Goal: Task Accomplishment & Management: Manage account settings

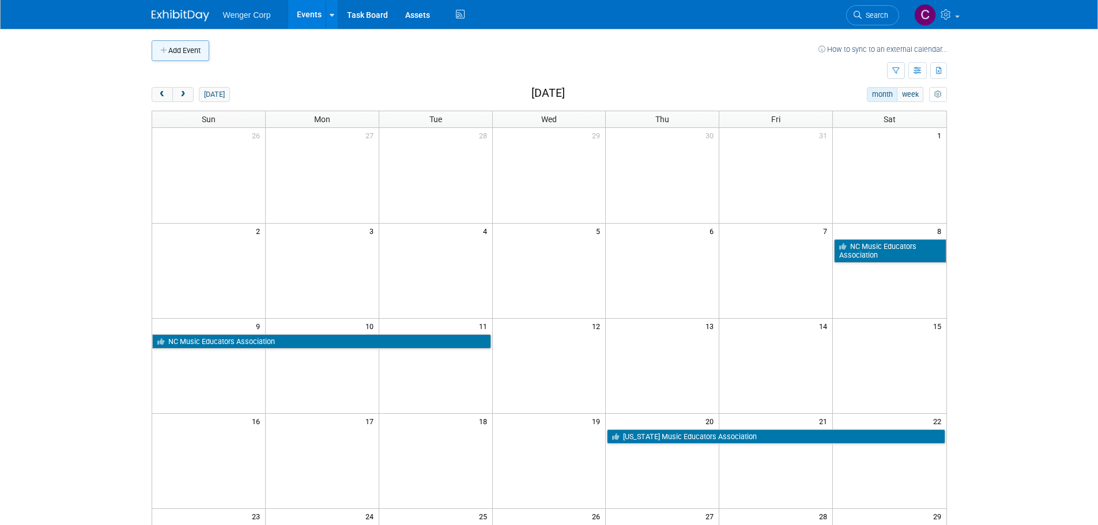
click at [192, 50] on button "Add Event" at bounding box center [181, 50] width 58 height 21
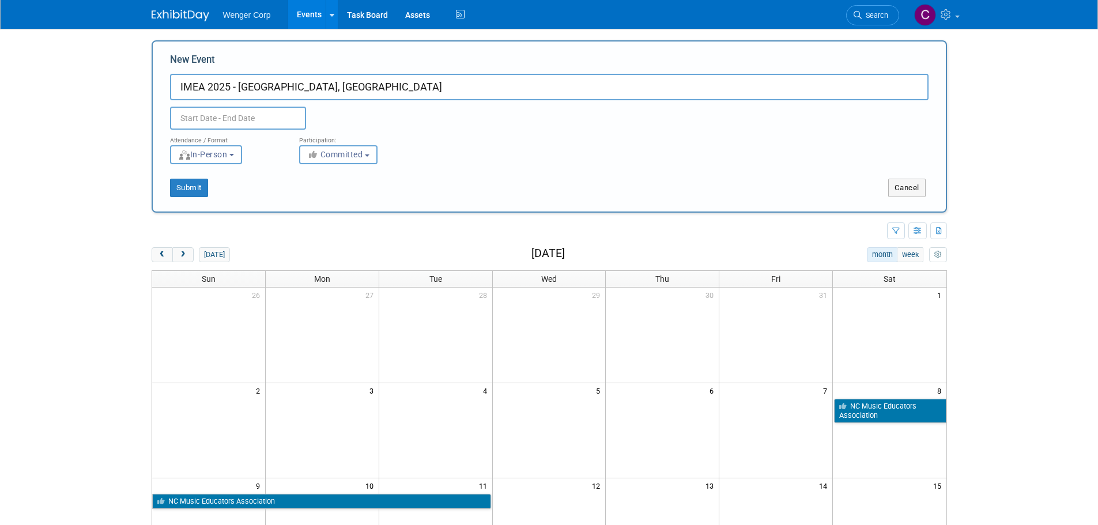
type input "IMEA 2025 - [GEOGRAPHIC_DATA], [GEOGRAPHIC_DATA]"
click at [205, 117] on input "text" at bounding box center [238, 118] width 136 height 23
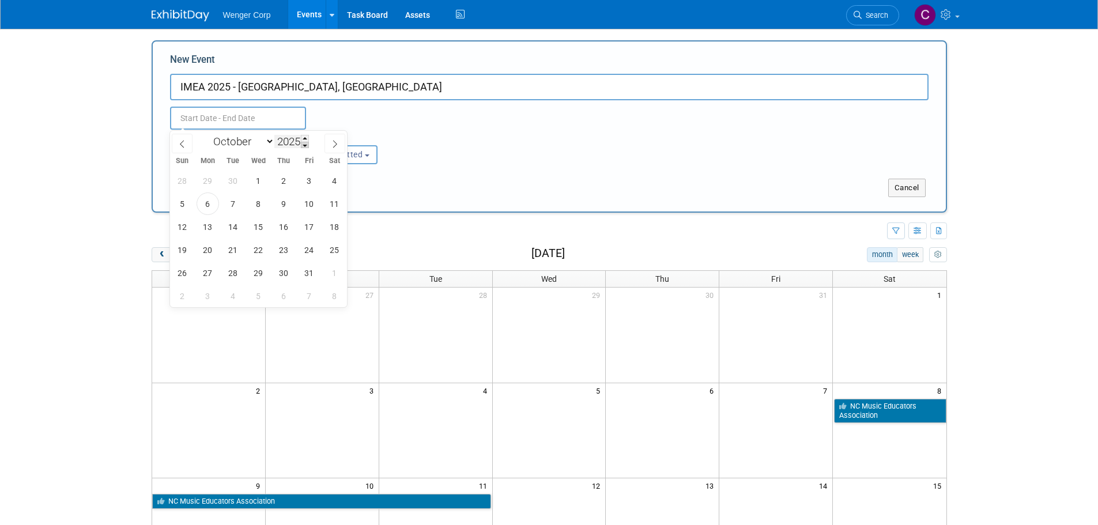
click at [305, 144] on span at bounding box center [305, 145] width 8 height 7
click at [306, 138] on span at bounding box center [305, 138] width 8 height 7
type input "2025"
click at [208, 248] on span "20" at bounding box center [208, 250] width 22 height 22
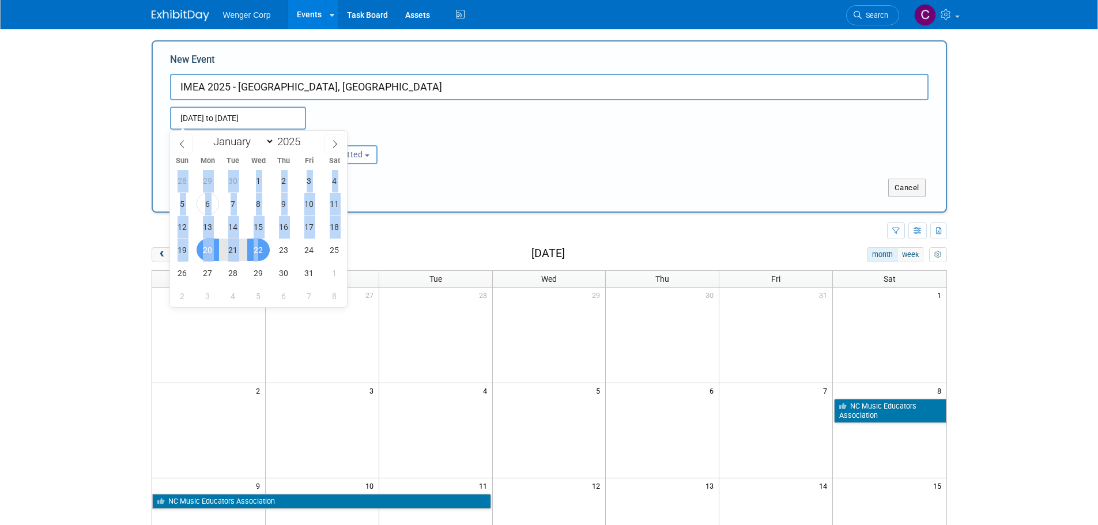
click at [257, 248] on span "22" at bounding box center [258, 250] width 22 height 22
type input "Oct 20, 2025 to Oct 22, 2025"
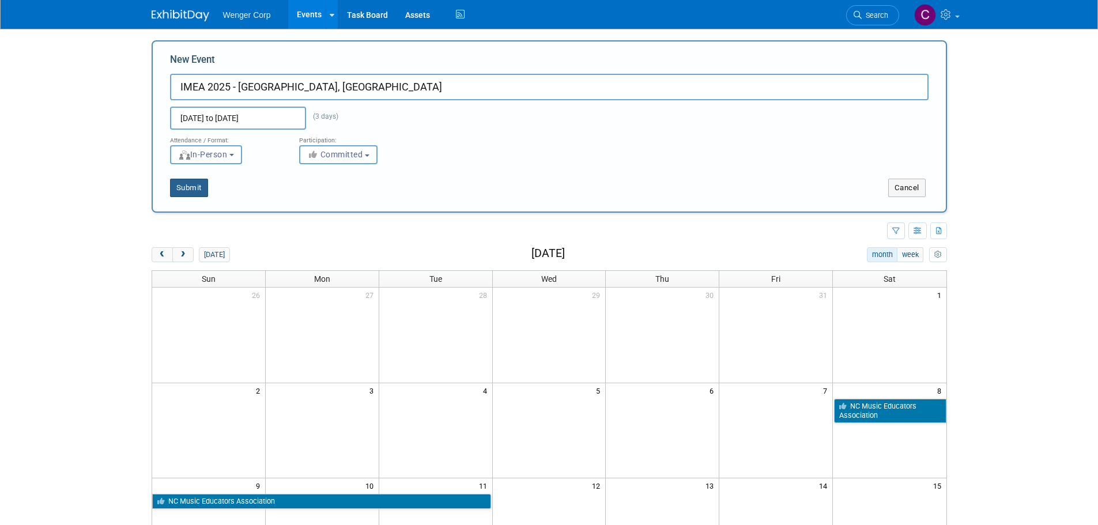
click at [193, 186] on button "Submit" at bounding box center [189, 188] width 38 height 18
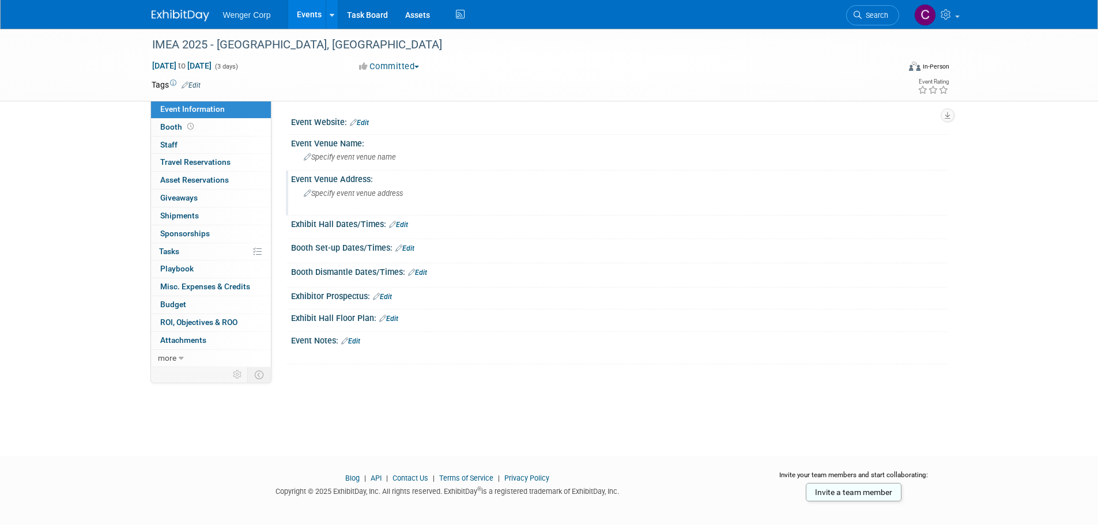
click at [351, 194] on span "Specify event venue address" at bounding box center [353, 193] width 99 height 9
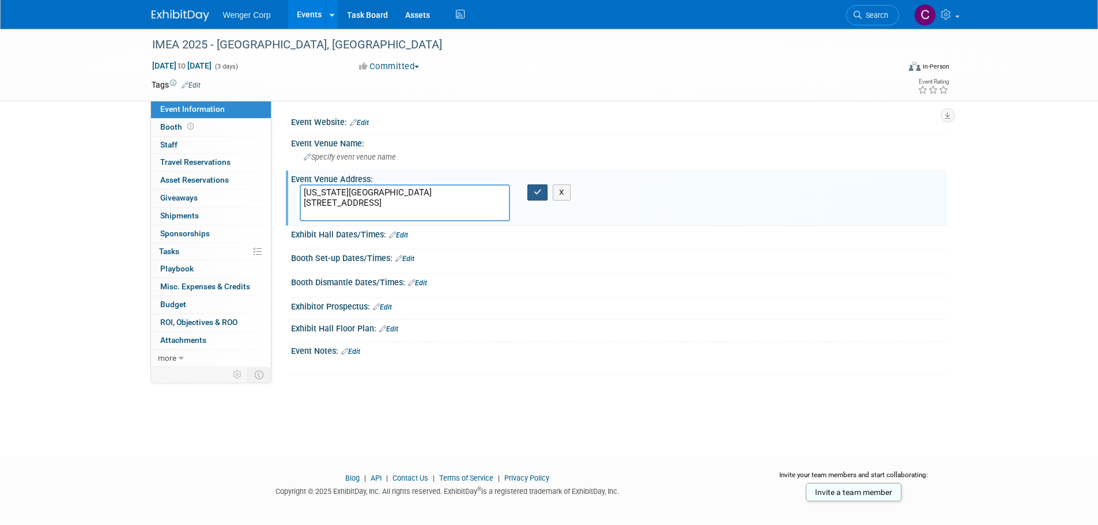
type textarea "Iowa State University 1805 Centre Drive Ames, IA 50010"
click at [534, 195] on icon "button" at bounding box center [538, 192] width 8 height 7
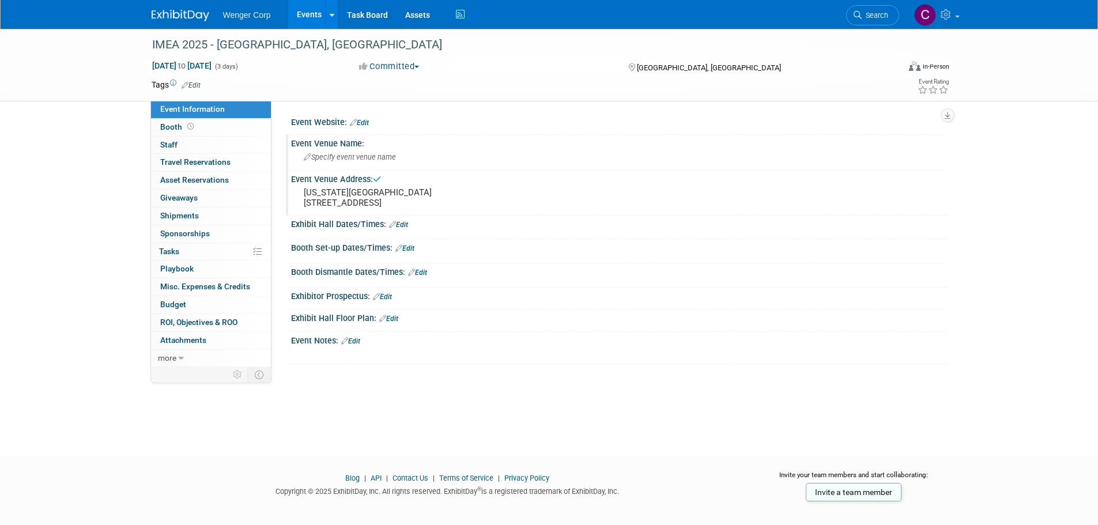
click at [334, 153] on span "Specify event venue name" at bounding box center [350, 157] width 92 height 9
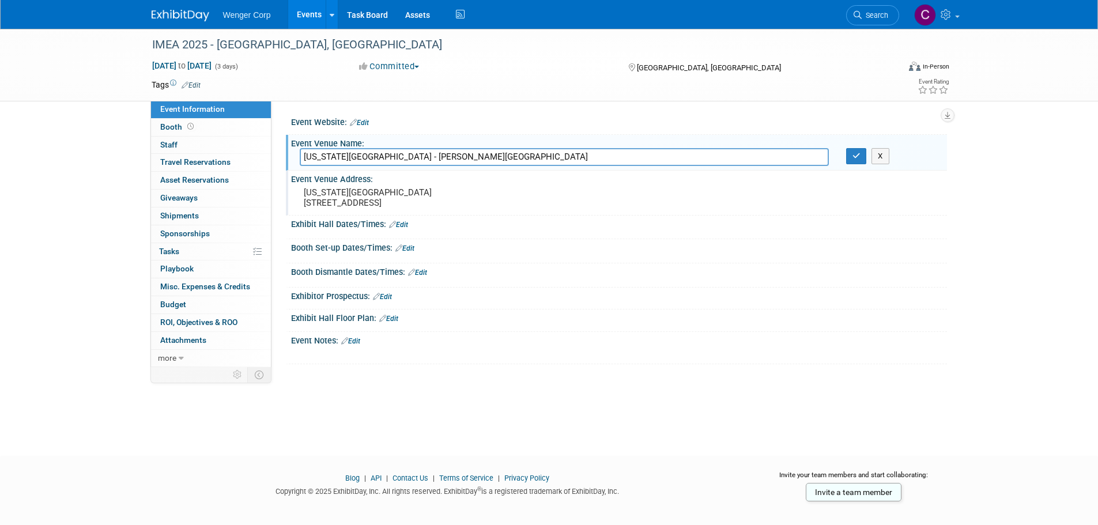
type input "Iowa State Center - Scheman Building"
click at [363, 122] on link "Edit" at bounding box center [359, 123] width 19 height 8
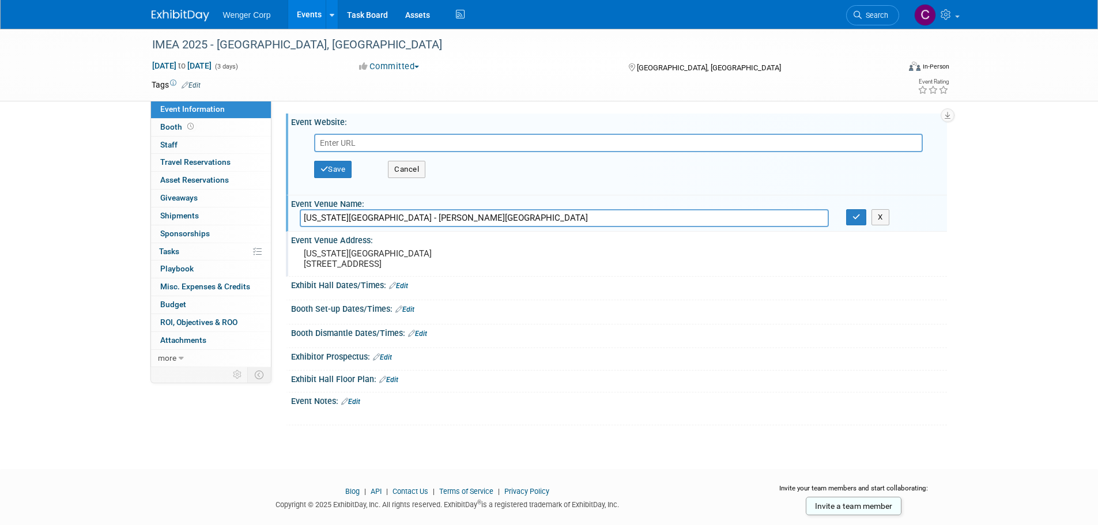
click at [365, 143] on input "text" at bounding box center [618, 143] width 609 height 18
paste input "https://www.iamea.org/2025-conference.html"
type input "https://www.iamea.org/2025-conference.html"
click at [346, 171] on button "Save" at bounding box center [333, 169] width 38 height 17
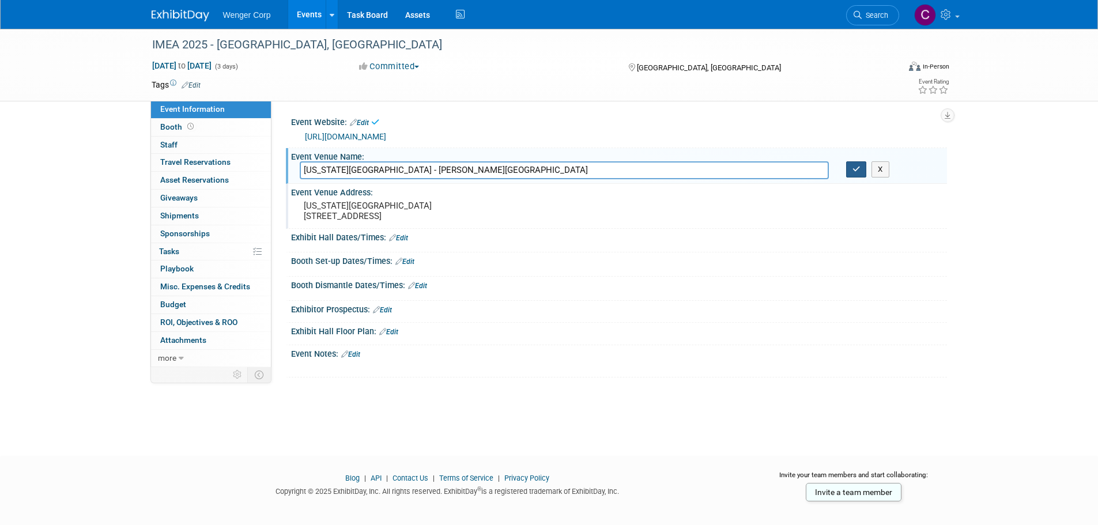
click at [855, 168] on icon "button" at bounding box center [857, 168] width 8 height 7
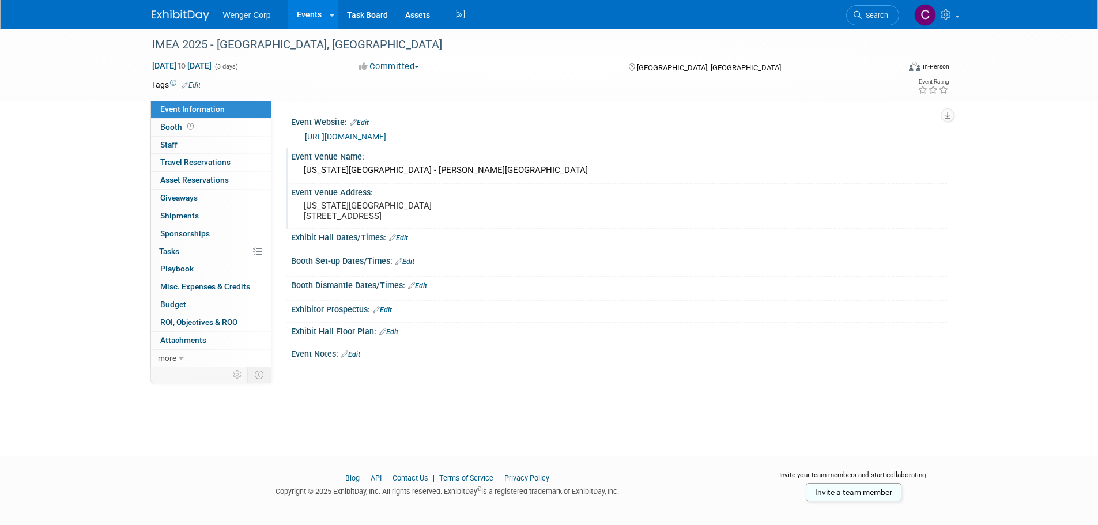
click at [405, 242] on link "Edit" at bounding box center [398, 238] width 19 height 8
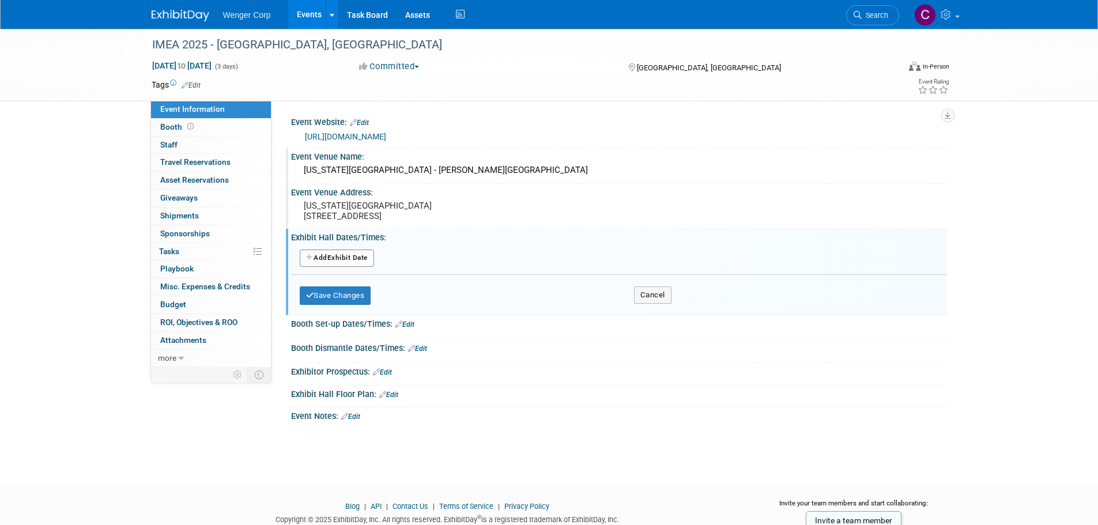
click at [346, 267] on button "Add Another Exhibit Date" at bounding box center [337, 258] width 74 height 17
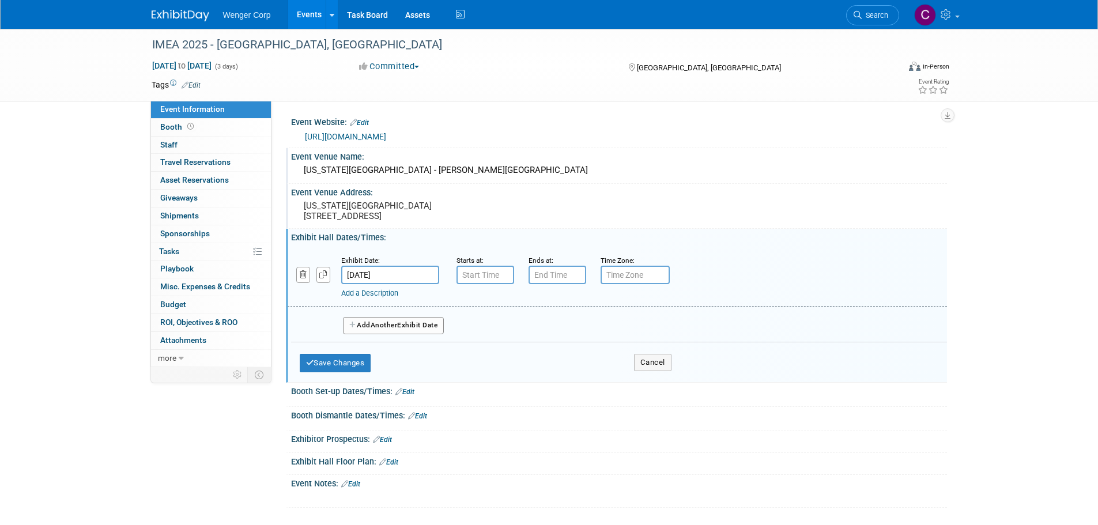
click at [371, 284] on input "Oct 20, 2025" at bounding box center [390, 275] width 98 height 18
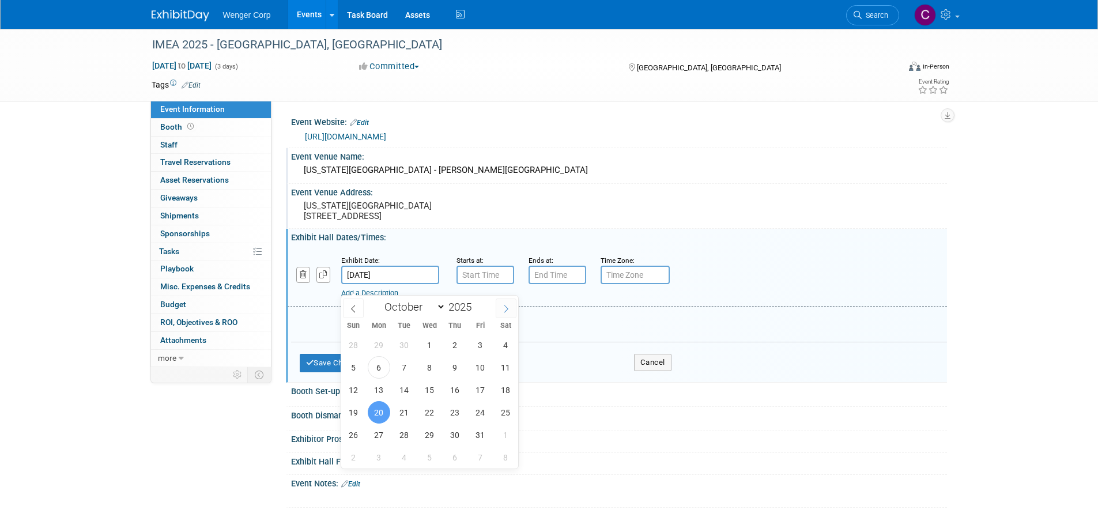
click at [505, 308] on icon at bounding box center [506, 309] width 8 height 8
select select "10"
click at [449, 413] on span "20" at bounding box center [455, 412] width 22 height 22
type input "Nov 20, 2025"
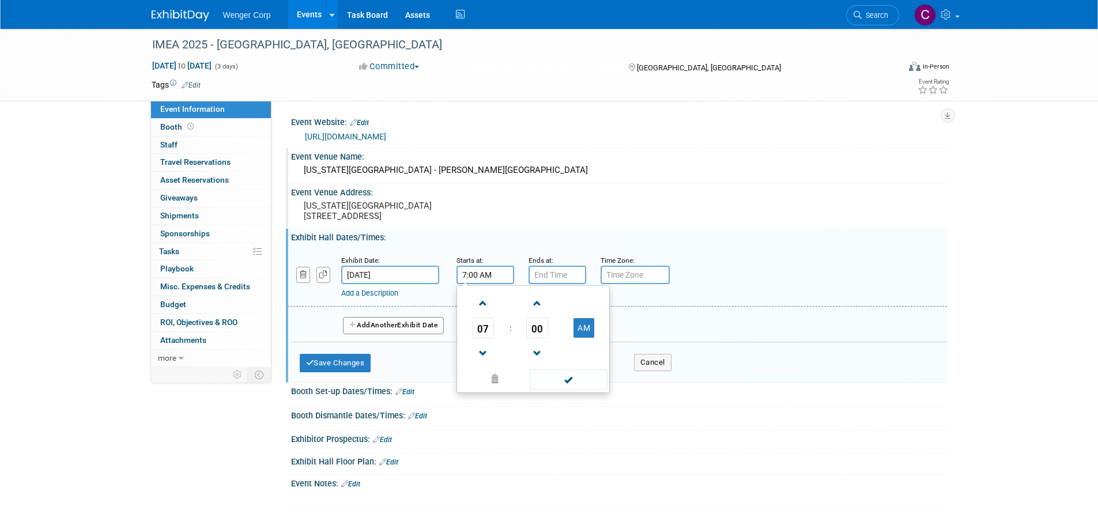
click at [472, 284] on input "7:00 AM" at bounding box center [486, 275] width 58 height 18
drag, startPoint x: 501, startPoint y: 284, endPoint x: 450, endPoint y: 284, distance: 51.3
click at [450, 284] on div "Starts at: 7:02:0 AM 07 : 00 AM 12 01 02 03 04 05 06 07 08 09 10 11 00 05 10 15…" at bounding box center [484, 269] width 72 height 30
type input "2:30 PM"
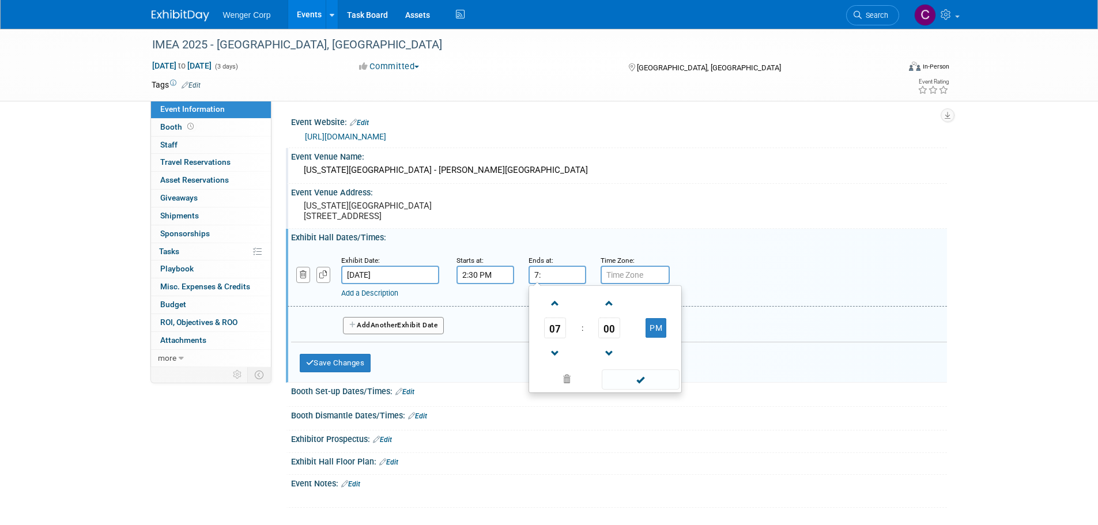
type input "7"
type input "5:30 PM"
type input "CST"
click at [398, 329] on span "Another" at bounding box center [384, 325] width 27 height 8
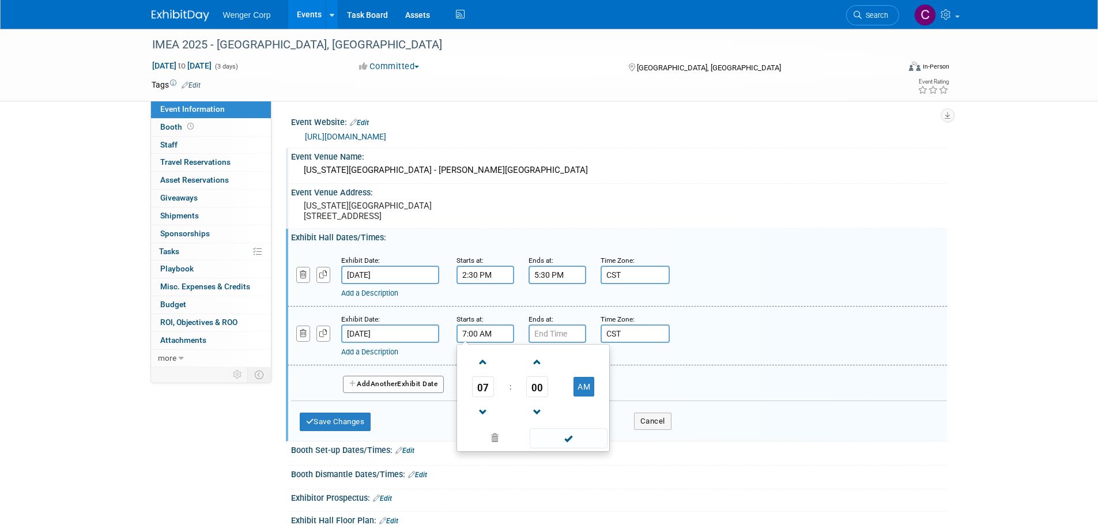
click at [480, 343] on input "7:00 AM" at bounding box center [486, 334] width 58 height 18
click at [480, 368] on span at bounding box center [483, 362] width 20 height 20
click at [540, 372] on span at bounding box center [538, 362] width 20 height 20
click at [535, 395] on span "02" at bounding box center [537, 386] width 22 height 21
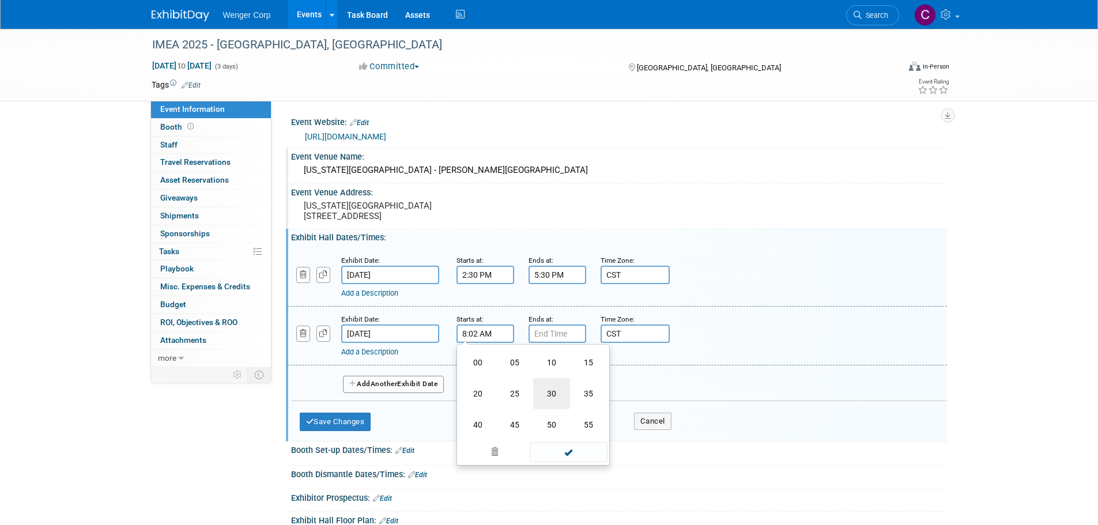
click at [549, 400] on td "30" at bounding box center [551, 393] width 37 height 31
click at [586, 397] on button "AM" at bounding box center [584, 387] width 21 height 20
type input "8:30 PM"
click at [685, 393] on div "Add Another Exhibit Date" at bounding box center [619, 381] width 656 height 31
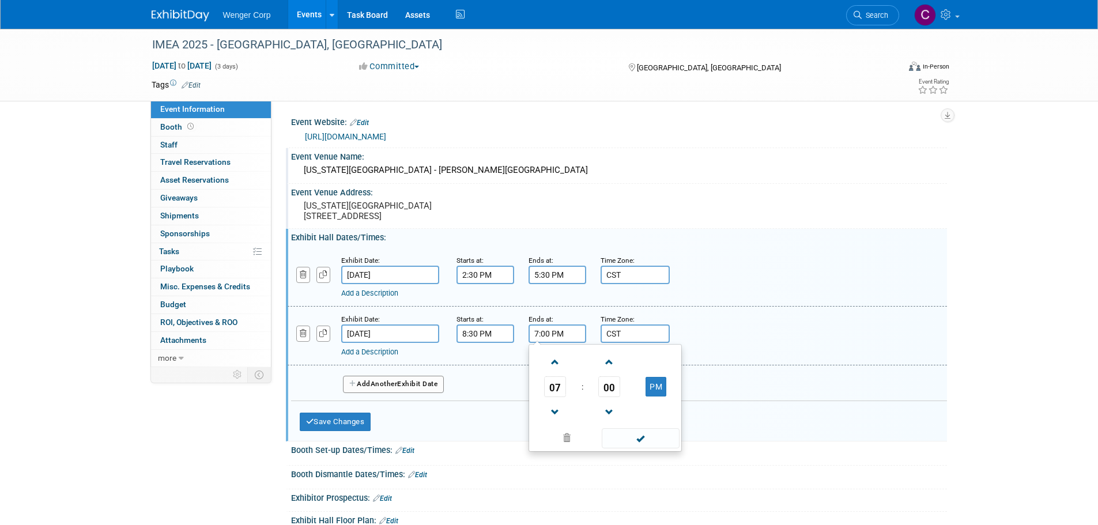
click at [552, 343] on input "7:00 PM" at bounding box center [558, 334] width 58 height 18
click at [556, 422] on span at bounding box center [555, 412] width 20 height 20
click at [660, 394] on button "PM" at bounding box center [656, 387] width 21 height 20
type input "5:00 AM"
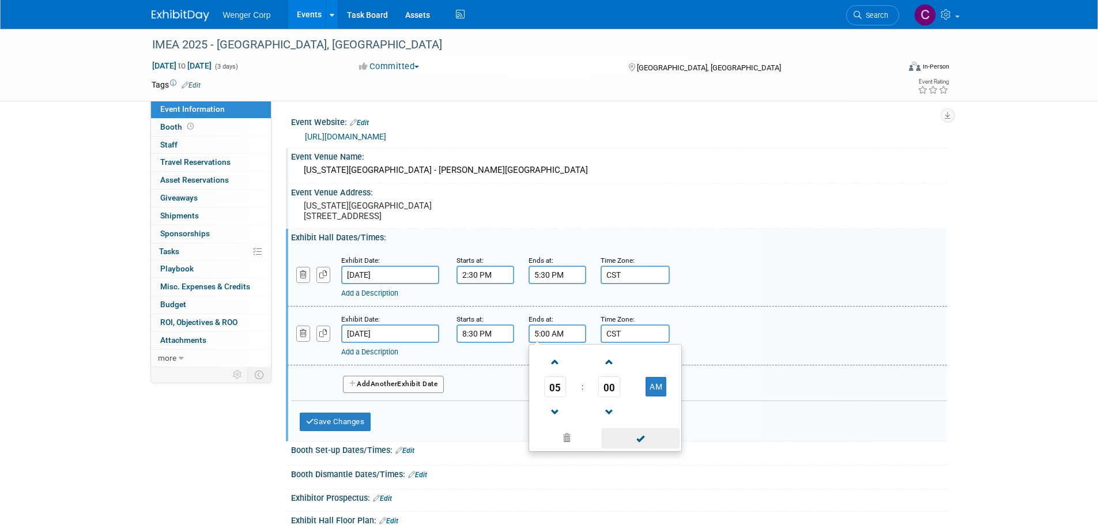
click at [641, 449] on span at bounding box center [641, 438] width 78 height 20
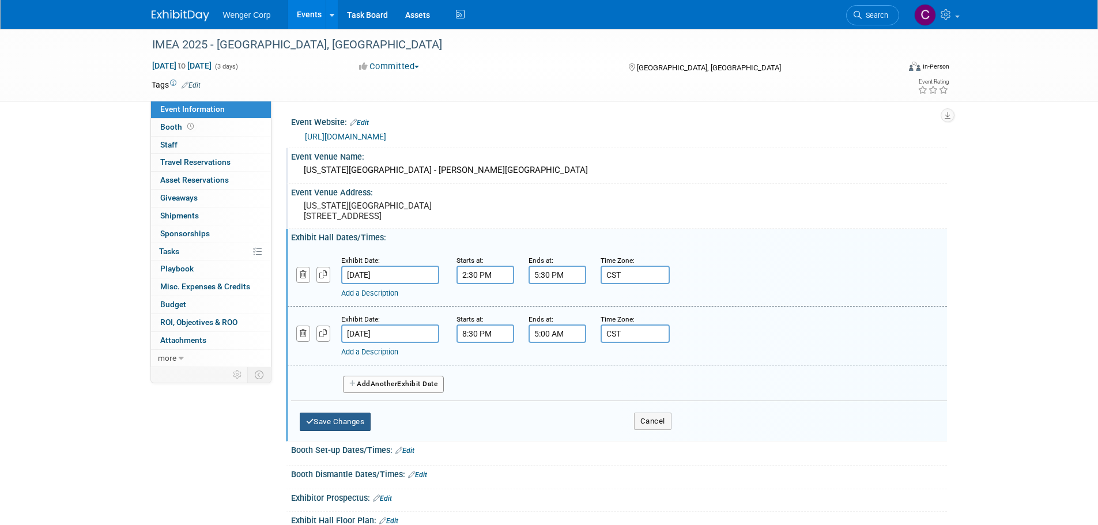
click at [340, 431] on button "Save Changes" at bounding box center [335, 422] width 71 height 18
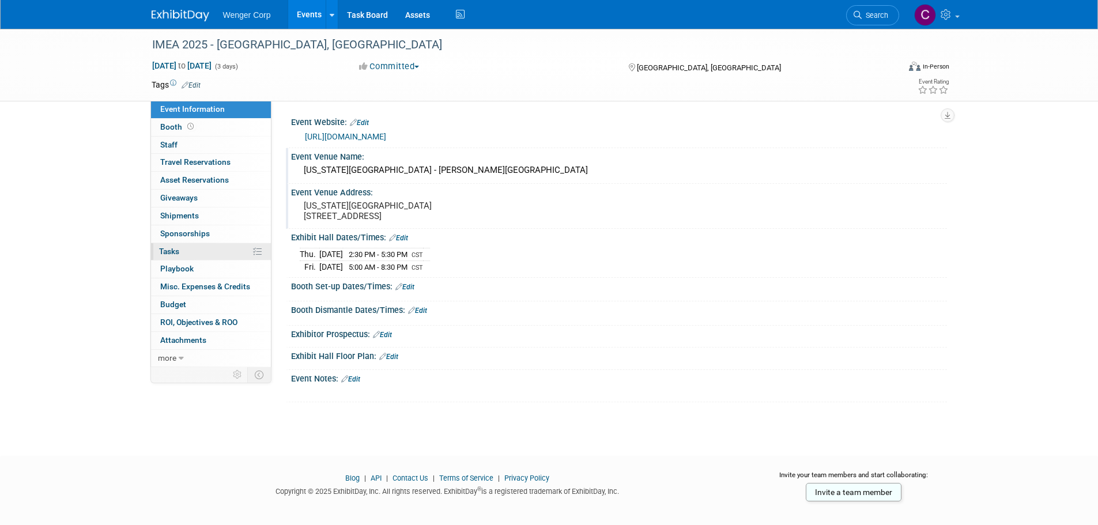
click at [173, 251] on span "Tasks 0%" at bounding box center [169, 251] width 20 height 9
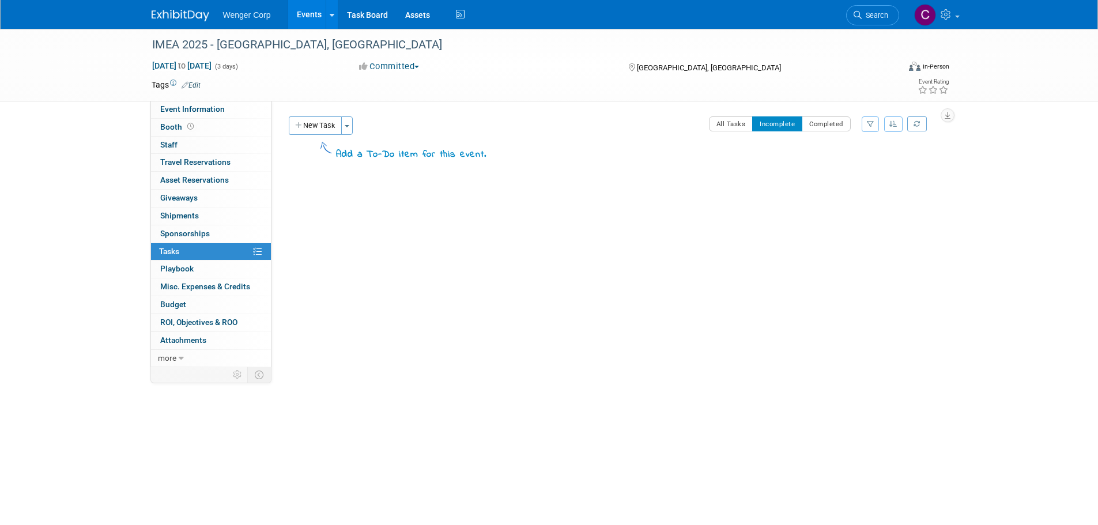
click at [312, 129] on button "New Task" at bounding box center [315, 125] width 53 height 18
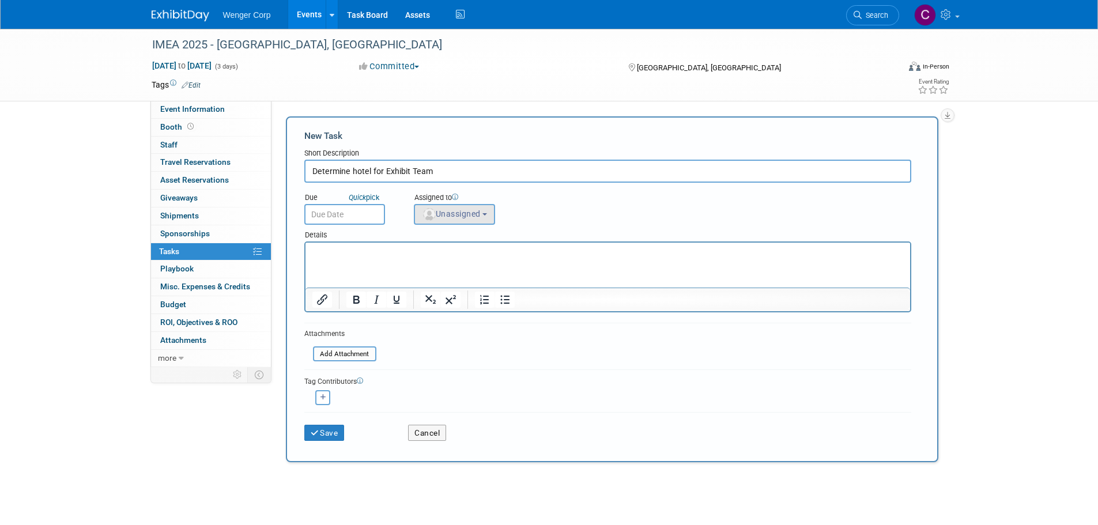
type input "Determine hotel for Exhibit Team"
click at [477, 209] on span "Unassigned" at bounding box center [451, 213] width 59 height 9
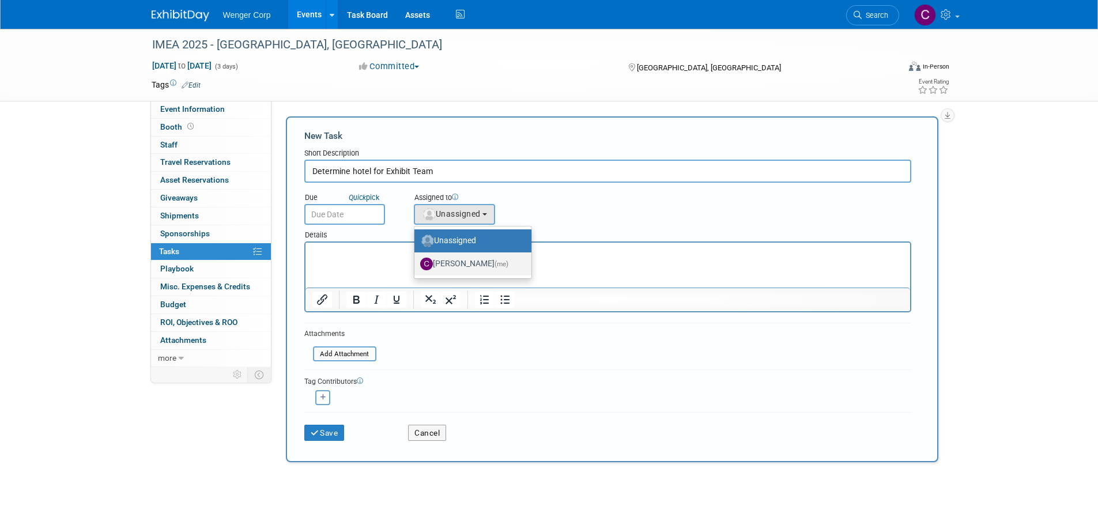
drag, startPoint x: 461, startPoint y: 262, endPoint x: 421, endPoint y: 240, distance: 45.4
click at [460, 262] on label "[PERSON_NAME] (me)" at bounding box center [470, 264] width 100 height 18
click at [416, 262] on input "[PERSON_NAME] (me)" at bounding box center [412, 262] width 7 height 7
select select "192812e8-9062-4061-bec1-24ff0df9cfab"
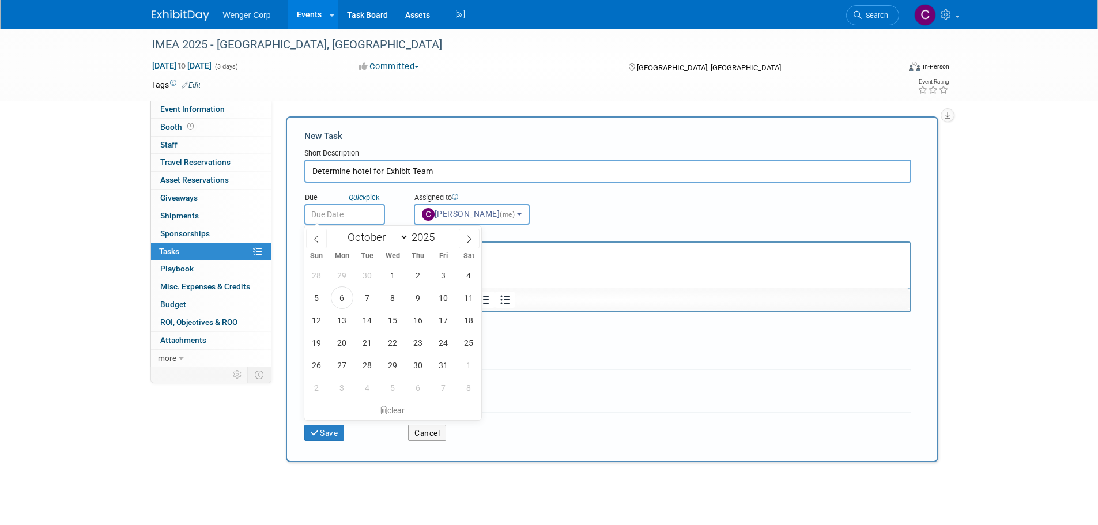
click at [349, 214] on input "text" at bounding box center [344, 214] width 81 height 21
click at [387, 322] on span "15" at bounding box center [393, 320] width 22 height 22
type input "Oct 15, 2025"
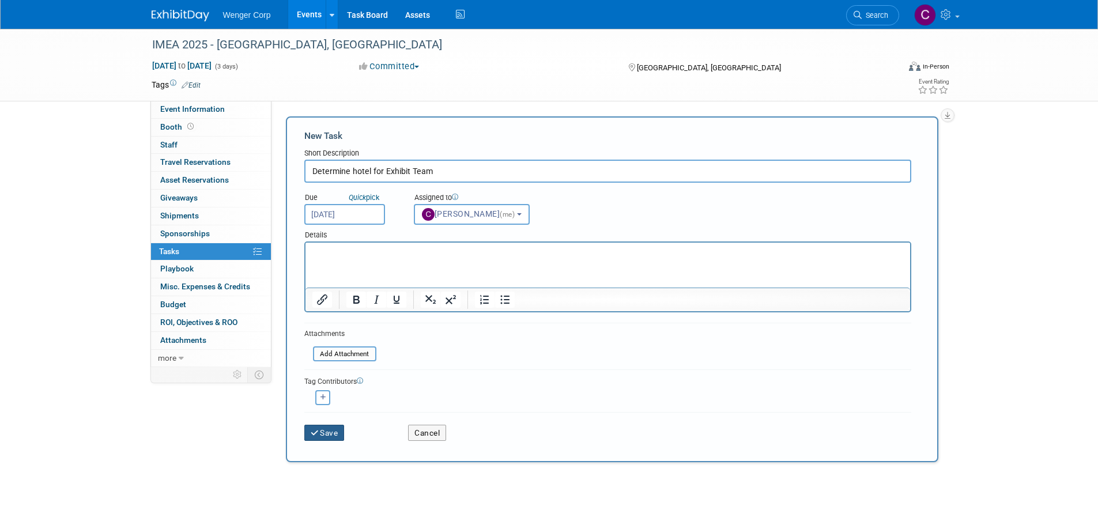
click at [330, 430] on button "Save" at bounding box center [324, 433] width 40 height 16
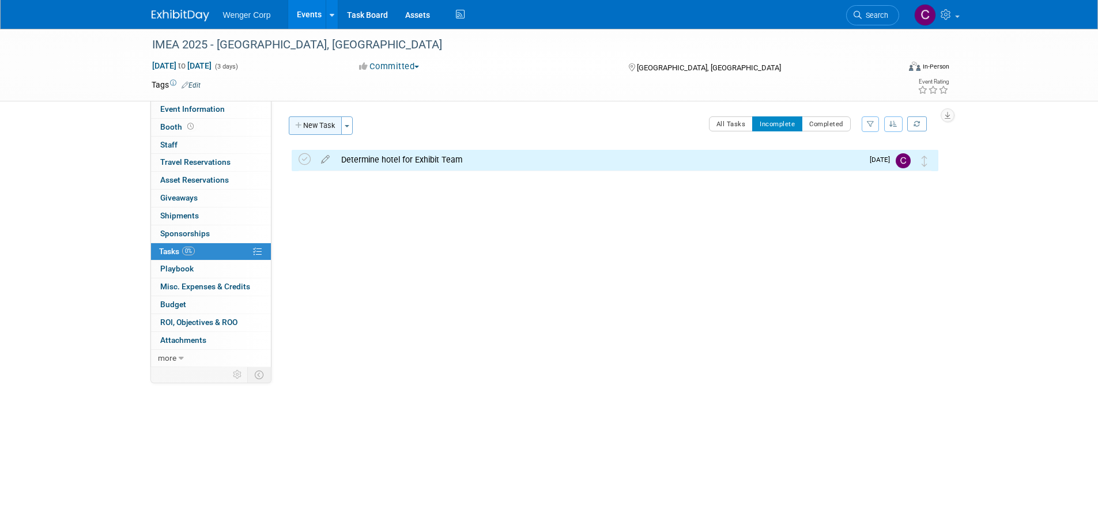
click at [321, 126] on button "New Task" at bounding box center [315, 125] width 53 height 18
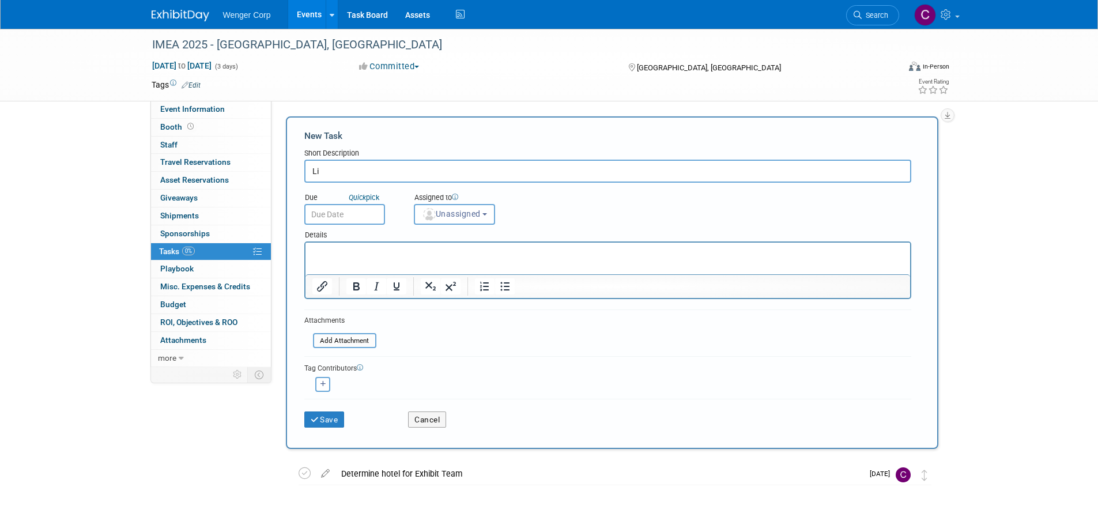
type input "L"
type input "Exhibit Team member list"
click at [459, 212] on span "Unassigned" at bounding box center [451, 213] width 59 height 9
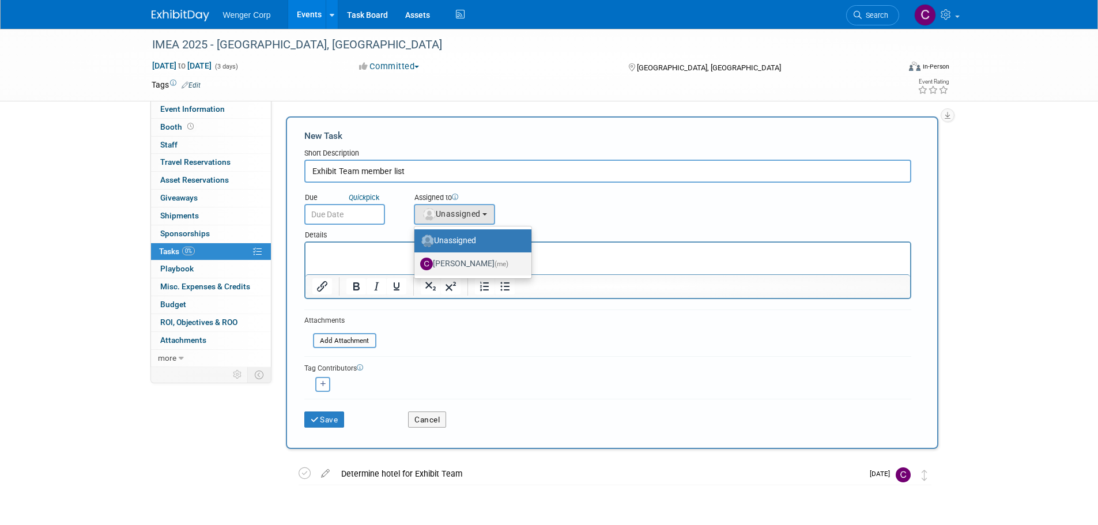
click at [445, 262] on label "[PERSON_NAME] (me)" at bounding box center [470, 264] width 100 height 18
click at [416, 262] on input "[PERSON_NAME] (me)" at bounding box center [412, 262] width 7 height 7
select select "192812e8-9062-4061-bec1-24ff0df9cfab"
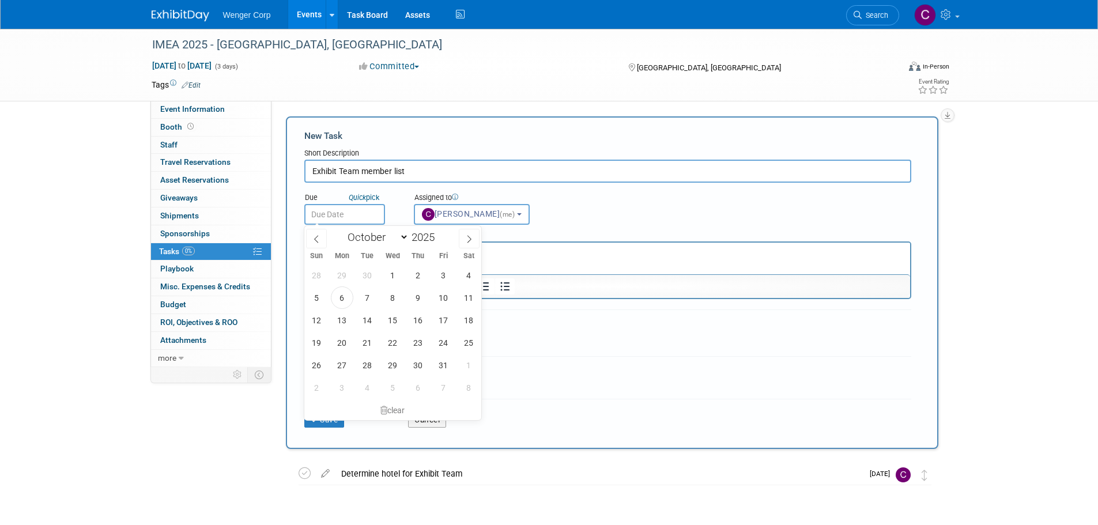
click at [366, 218] on input "text" at bounding box center [344, 214] width 81 height 21
click at [390, 319] on span "15" at bounding box center [393, 320] width 22 height 22
type input "Oct 15, 2025"
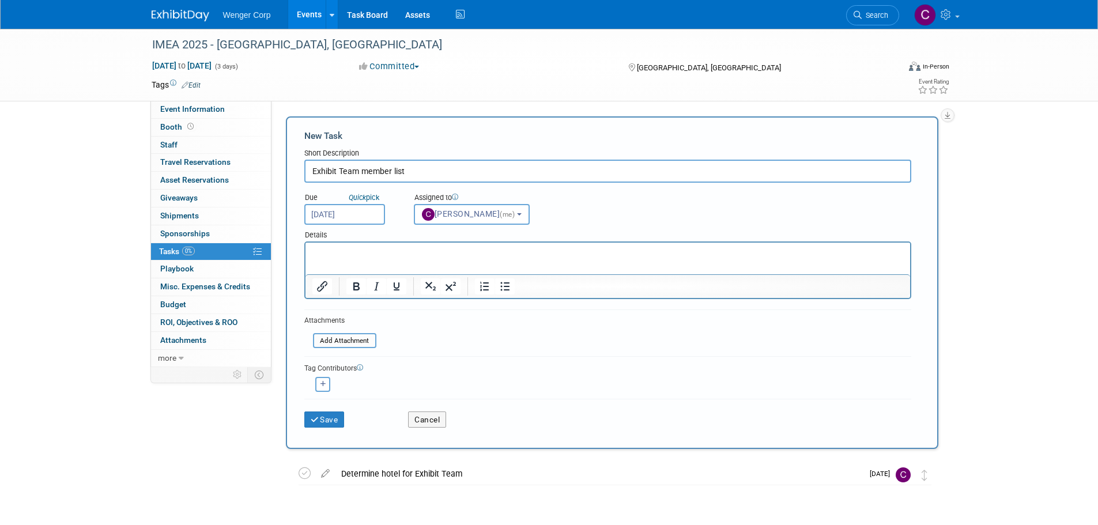
click at [342, 253] on p "Rich Text Area. Press ALT-0 for help." at bounding box center [608, 253] width 592 height 12
click at [352, 253] on p "Not sure if I will need to help with this show." at bounding box center [608, 253] width 592 height 12
drag, startPoint x: 353, startPoint y: 251, endPoint x: 292, endPoint y: 249, distance: 61.7
click at [305, 249] on html "Not sure if I will need to help with this show." at bounding box center [607, 251] width 605 height 16
click at [336, 420] on button "Save" at bounding box center [324, 420] width 40 height 16
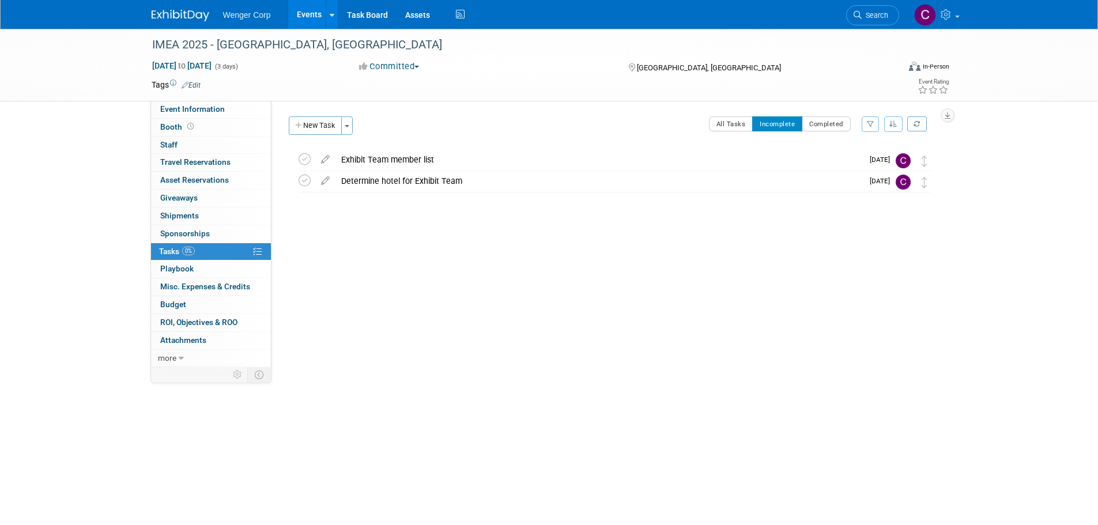
click at [313, 13] on link "Events" at bounding box center [309, 14] width 42 height 29
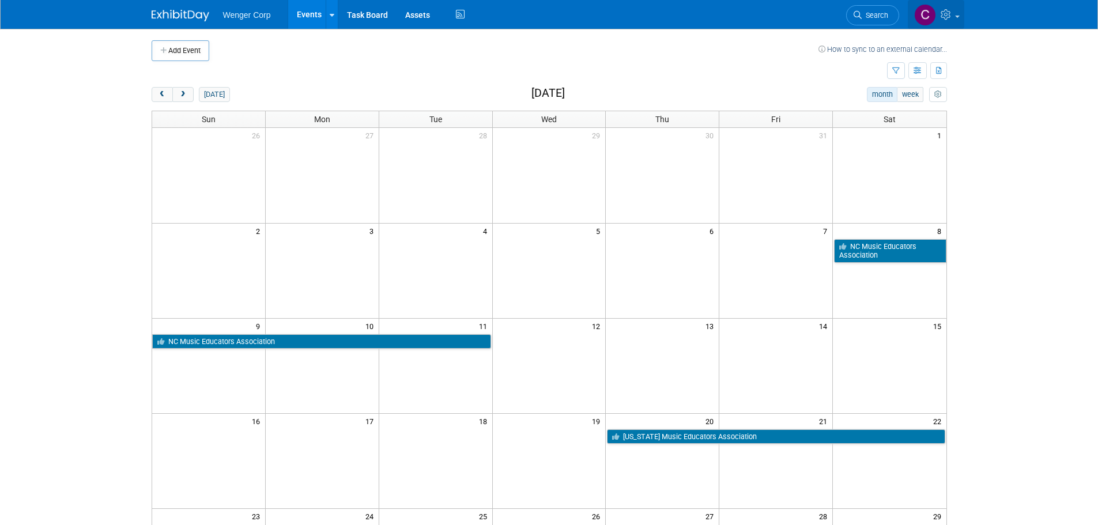
click at [955, 17] on span at bounding box center [957, 17] width 5 height 2
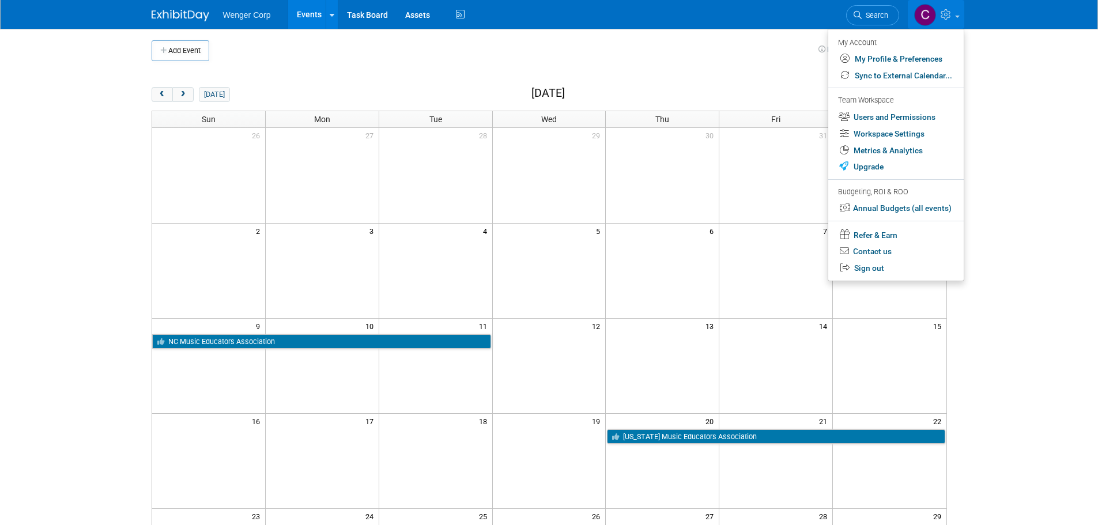
click at [1018, 217] on body "Wenger Corp Events Add Event Bulk Upload Events Shareable Event Boards Recently…" at bounding box center [549, 262] width 1098 height 525
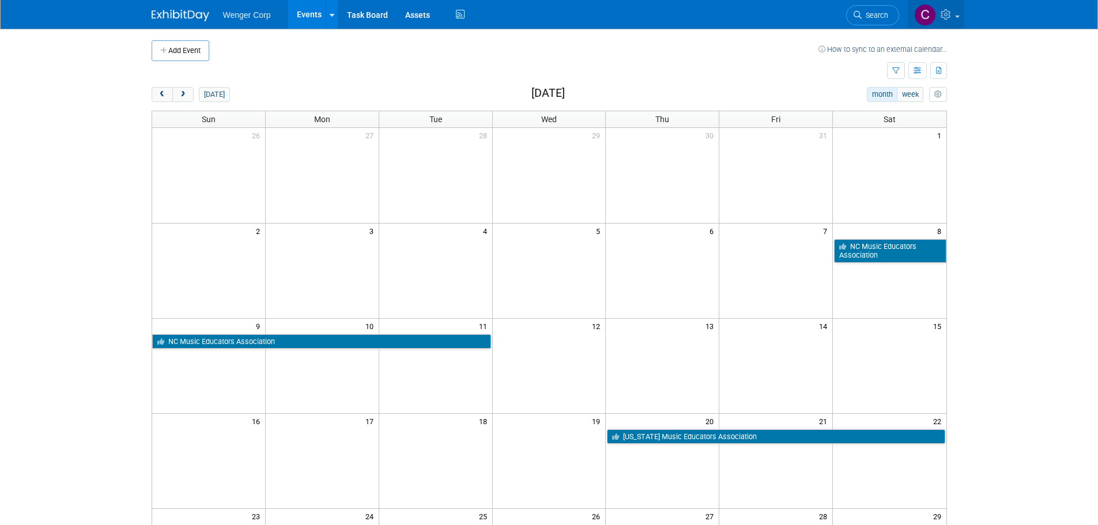
click at [957, 16] on span at bounding box center [957, 17] width 5 height 2
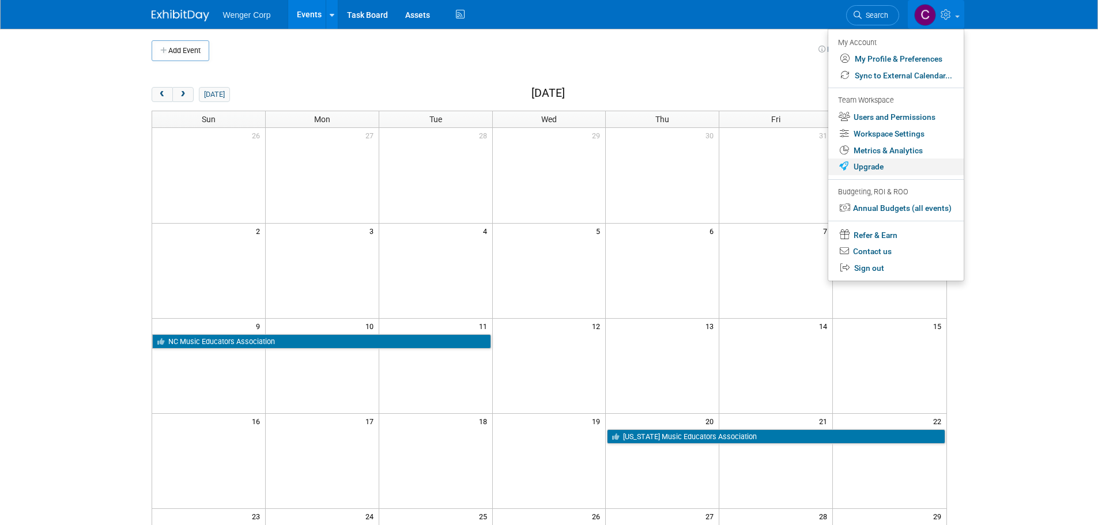
click at [871, 163] on link "Upgrade" at bounding box center [895, 167] width 135 height 17
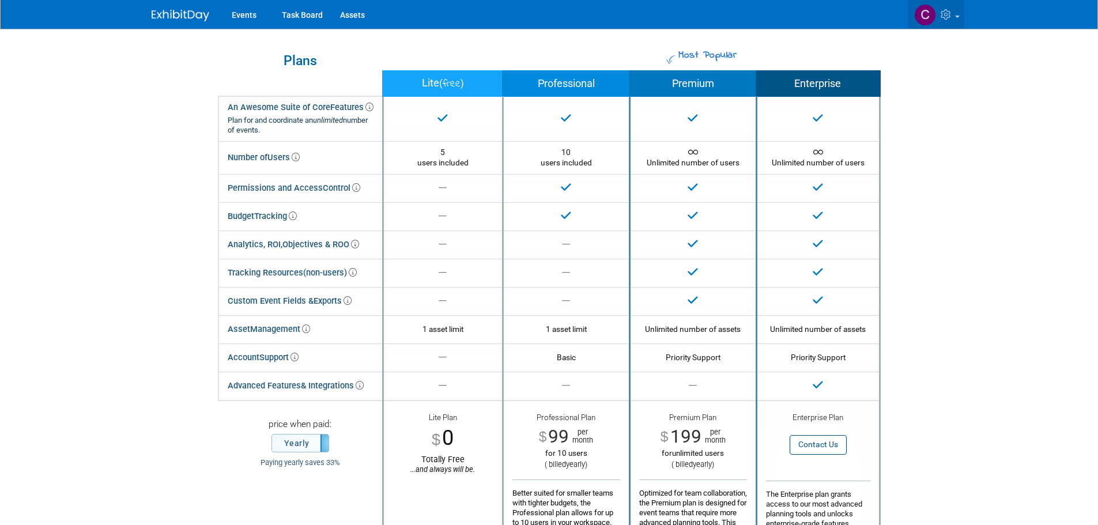
click at [962, 14] on link at bounding box center [936, 14] width 56 height 29
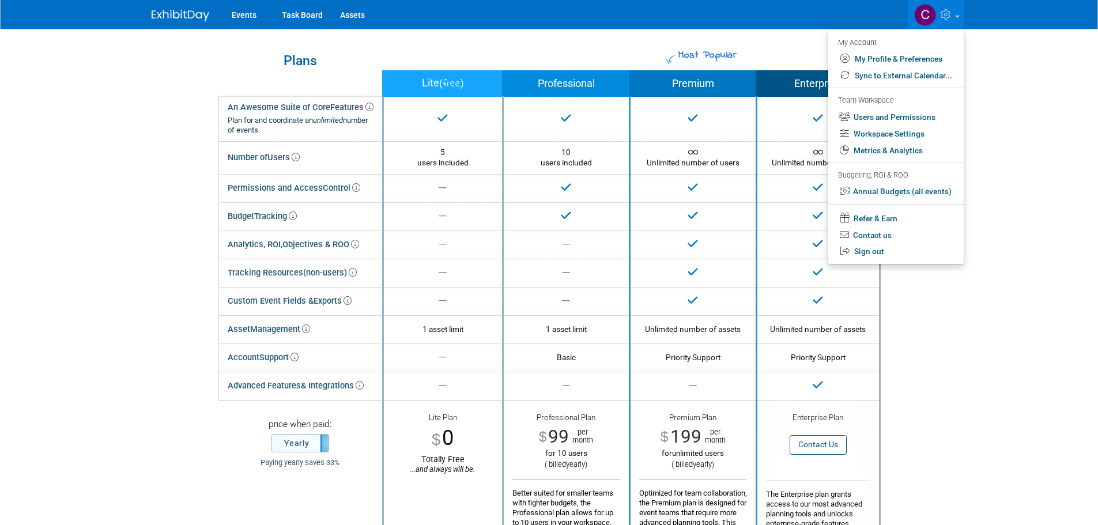
click at [1054, 117] on body "Events Task Board Assets My Account My Profile & Preferences Sync to External C…" at bounding box center [549, 262] width 1098 height 525
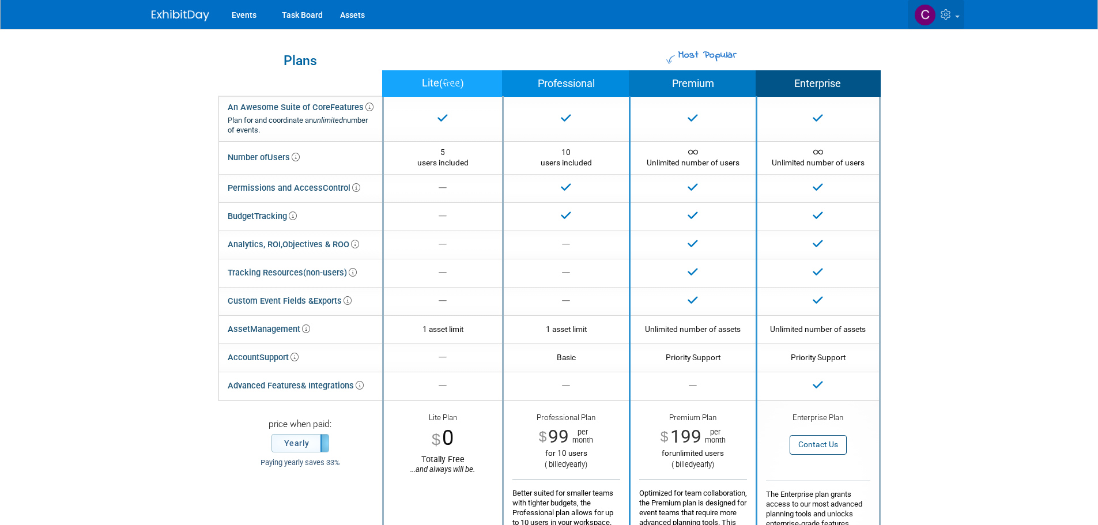
click at [959, 13] on link at bounding box center [936, 14] width 56 height 29
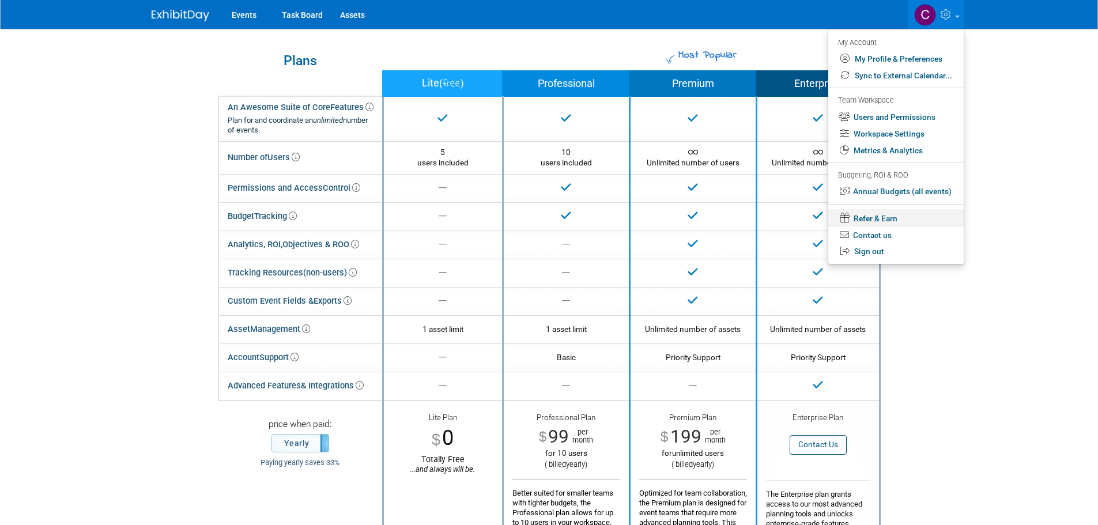
click at [885, 215] on link "Refer & Earn" at bounding box center [895, 218] width 135 height 18
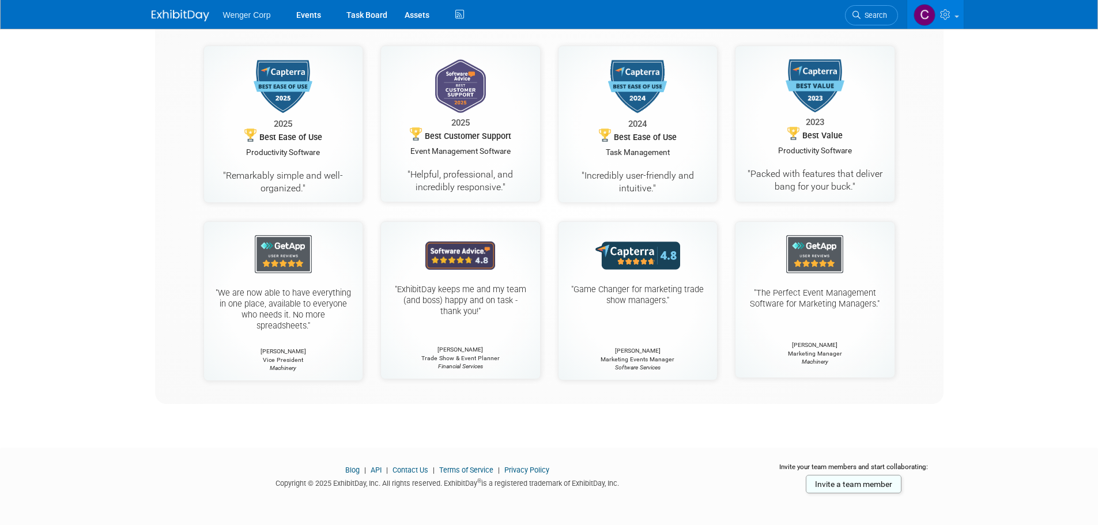
scroll to position [576, 0]
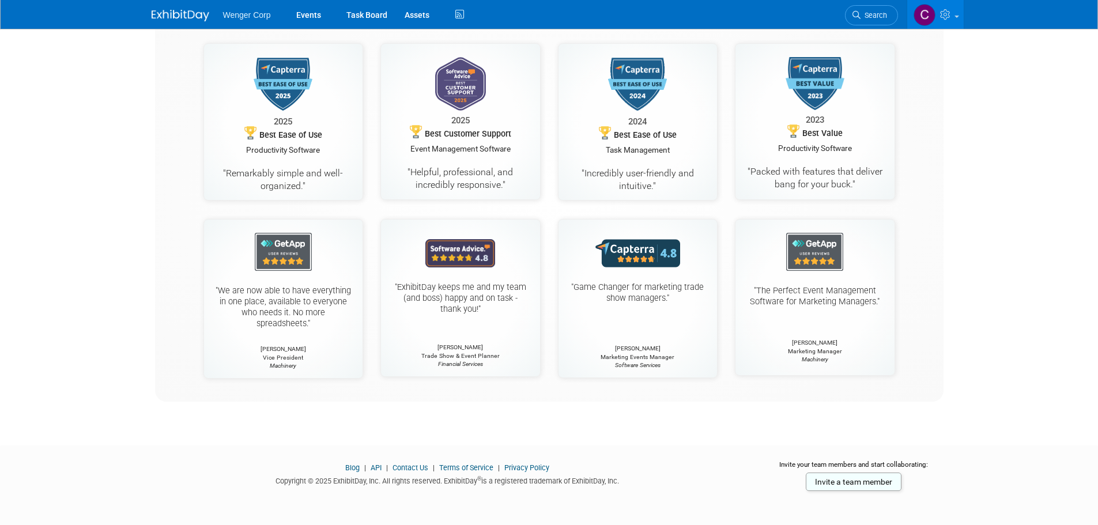
click at [354, 468] on link "Blog" at bounding box center [352, 468] width 14 height 9
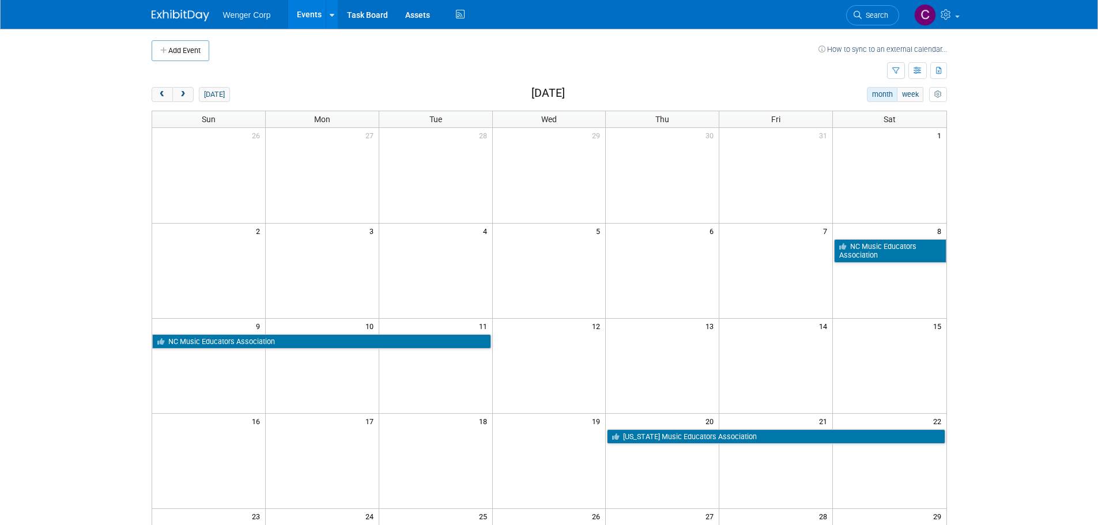
click at [185, 9] on link at bounding box center [187, 9] width 71 height 9
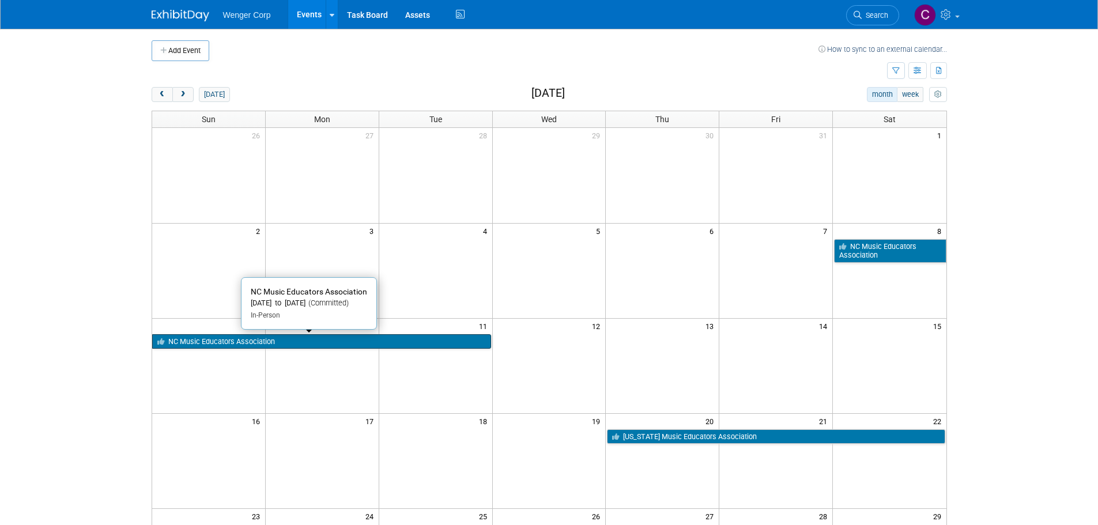
click at [305, 344] on link "NC Music Educators Association" at bounding box center [321, 341] width 339 height 15
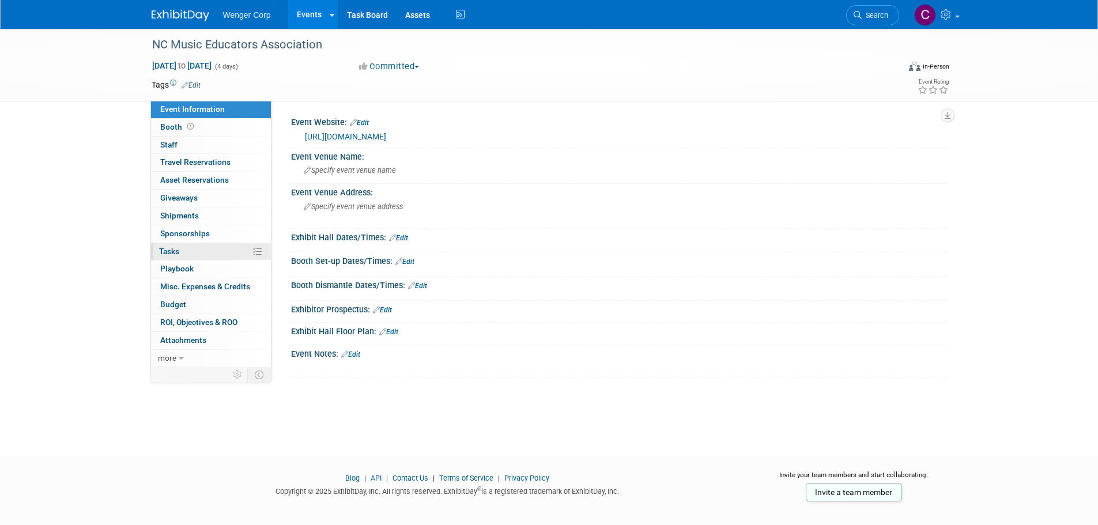
click at [176, 246] on link "0% Tasks 0%" at bounding box center [211, 251] width 120 height 17
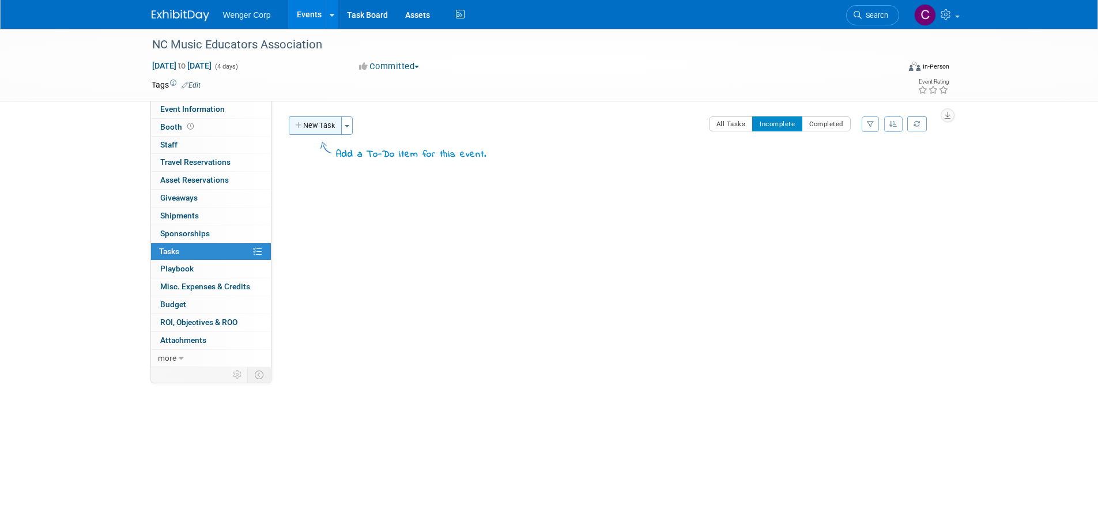
click at [322, 122] on button "New Task" at bounding box center [315, 125] width 53 height 18
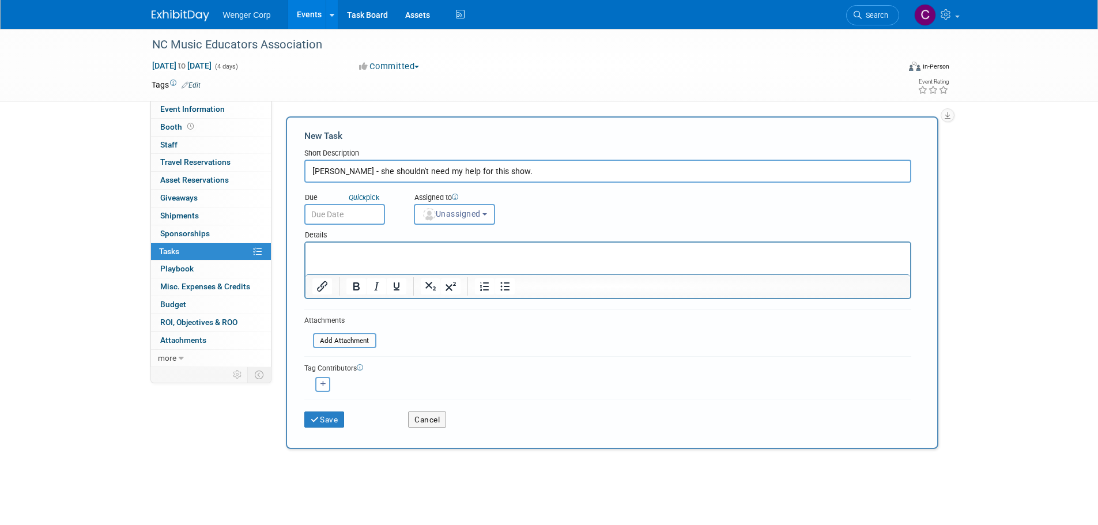
type input "[PERSON_NAME] - she shouldn't need my help for this show."
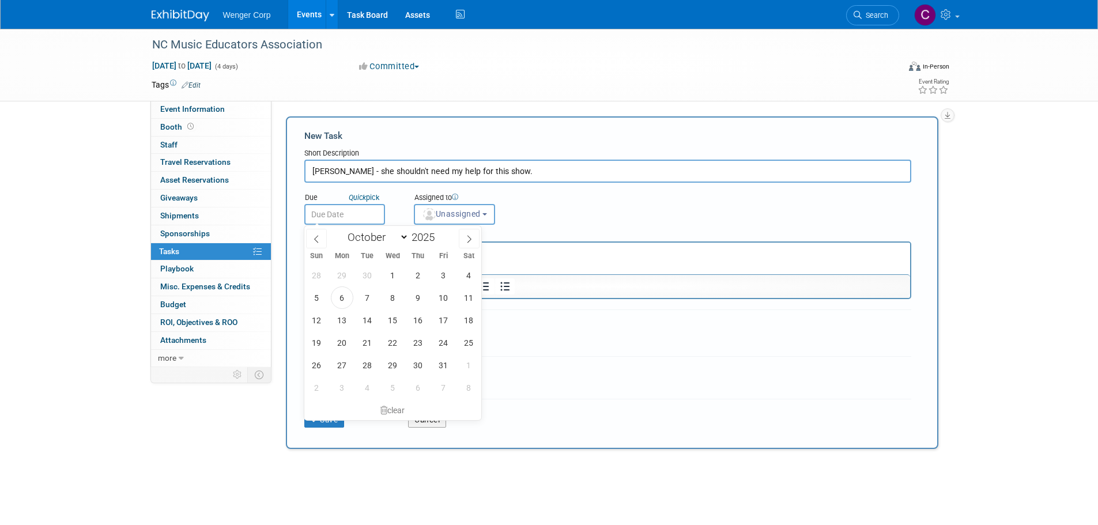
click at [344, 206] on input "text" at bounding box center [344, 214] width 81 height 21
click at [340, 300] on span "6" at bounding box center [342, 298] width 22 height 22
type input "[DATE]"
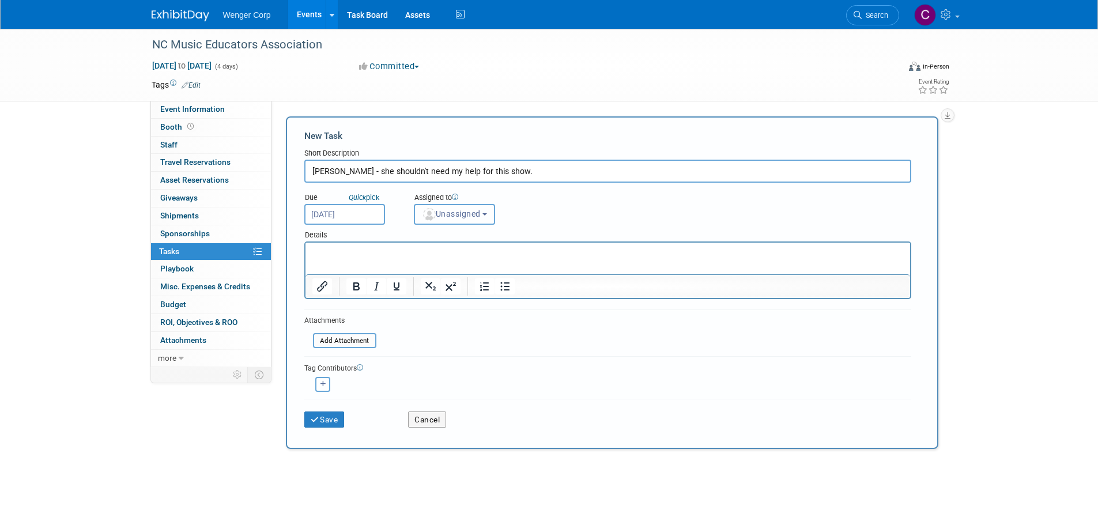
click at [469, 217] on span "Unassigned" at bounding box center [451, 213] width 59 height 9
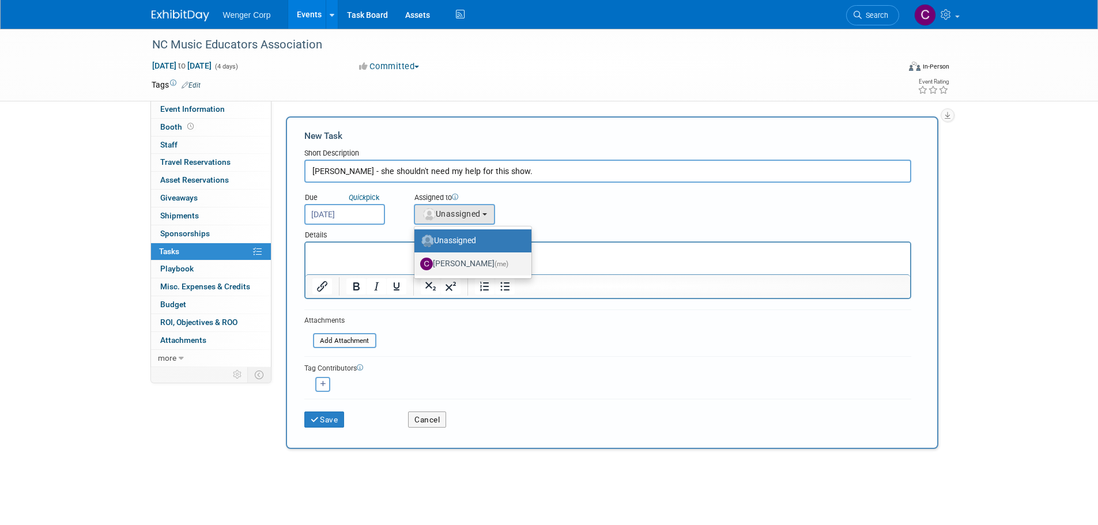
drag, startPoint x: 443, startPoint y: 259, endPoint x: 138, endPoint y: 20, distance: 387.6
click at [443, 259] on label "[PERSON_NAME] (me)" at bounding box center [470, 264] width 100 height 18
click at [416, 259] on input "[PERSON_NAME] (me)" at bounding box center [412, 262] width 7 height 7
select select "192812e8-9062-4061-bec1-24ff0df9cfab"
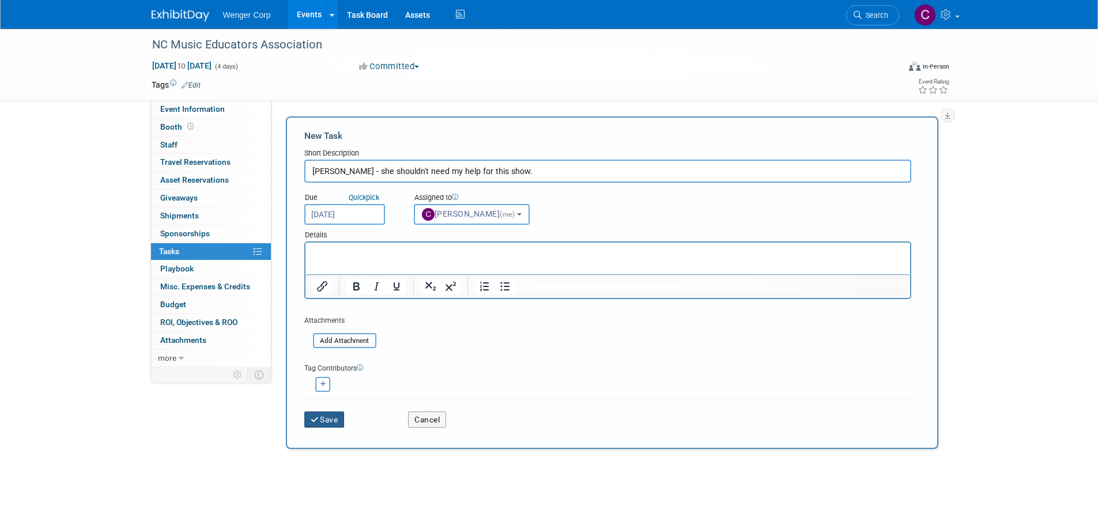
click at [332, 421] on button "Save" at bounding box center [324, 420] width 40 height 16
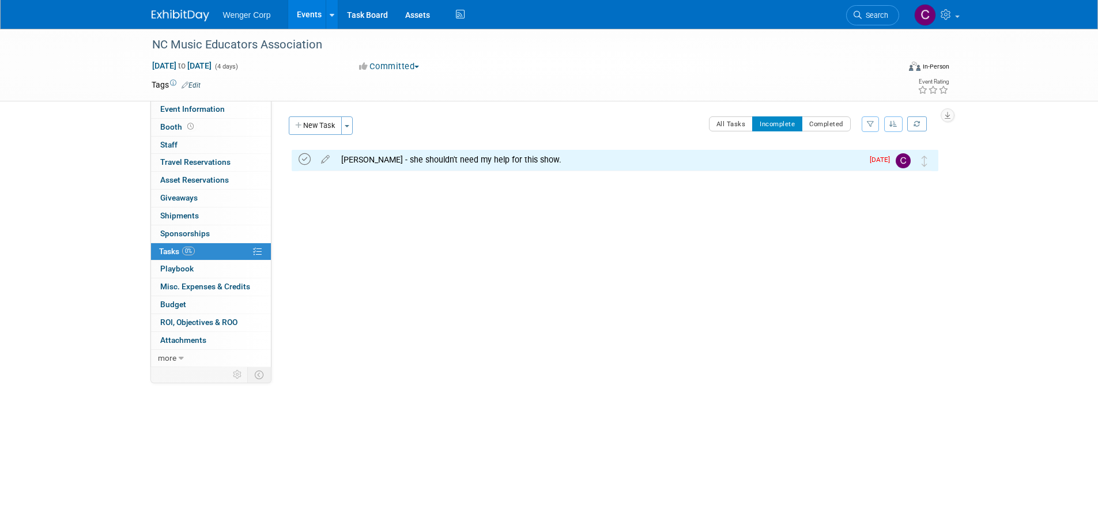
click at [306, 162] on icon at bounding box center [305, 159] width 12 height 12
